Goal: Task Accomplishment & Management: Use online tool/utility

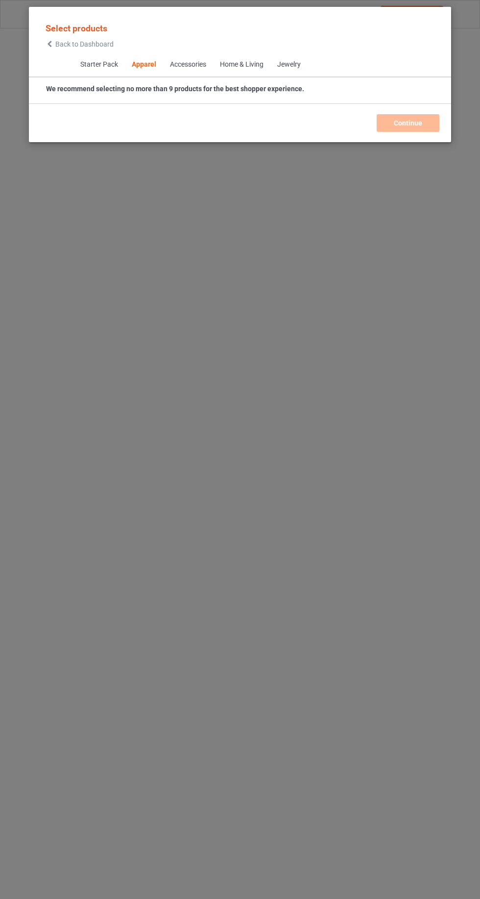
click at [50, 44] on icon at bounding box center [50, 44] width 8 height 7
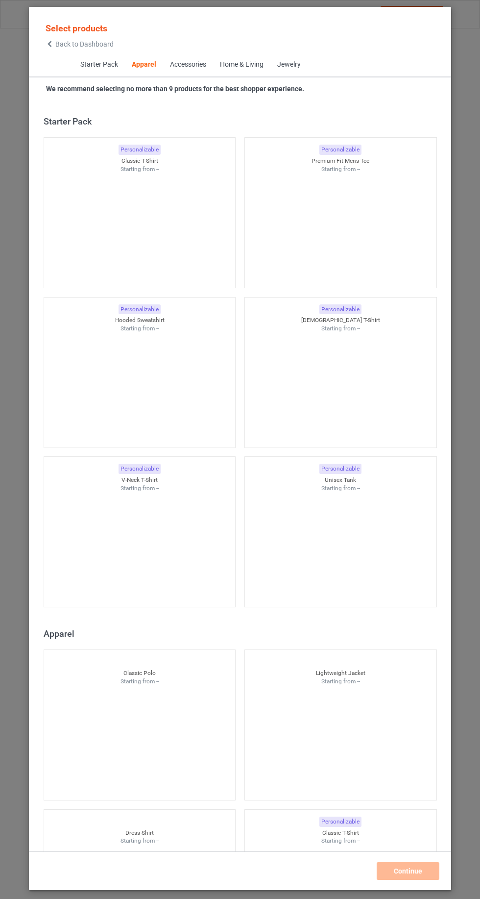
scroll to position [524, 0]
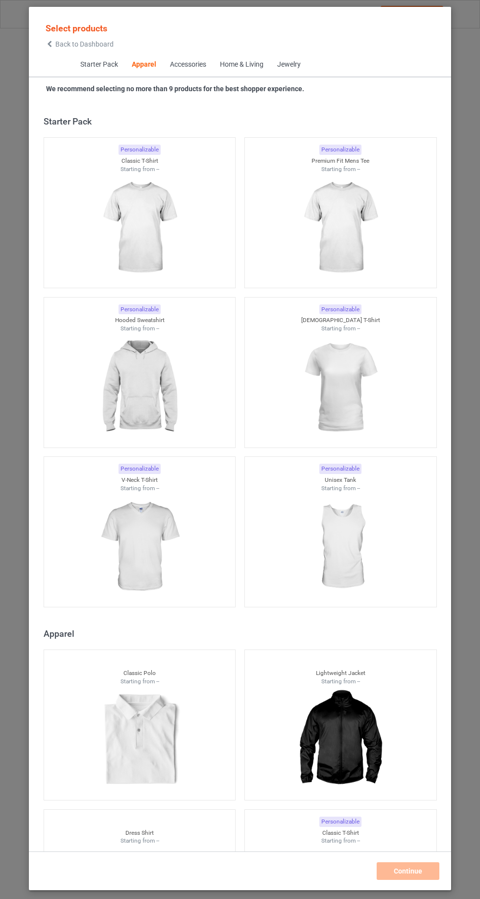
click at [50, 44] on icon at bounding box center [50, 44] width 8 height 7
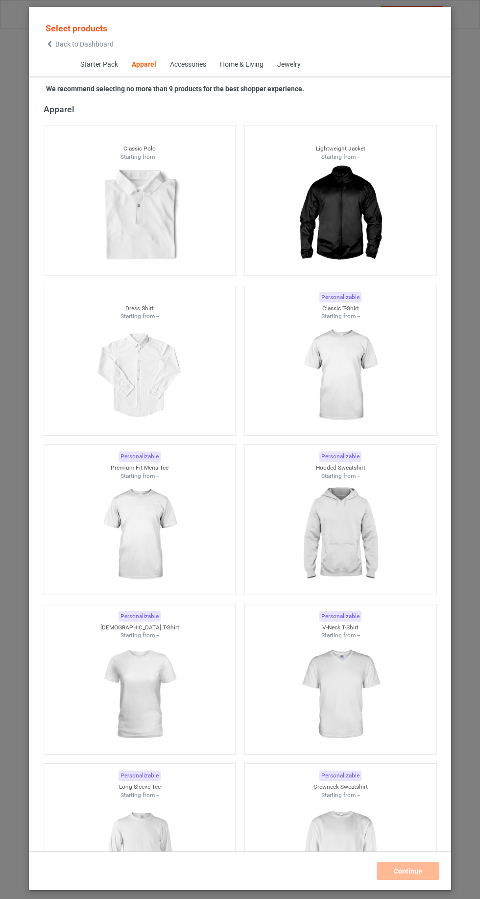
click at [50, 44] on icon at bounding box center [50, 44] width 8 height 7
